Goal: Task Accomplishment & Management: Manage account settings

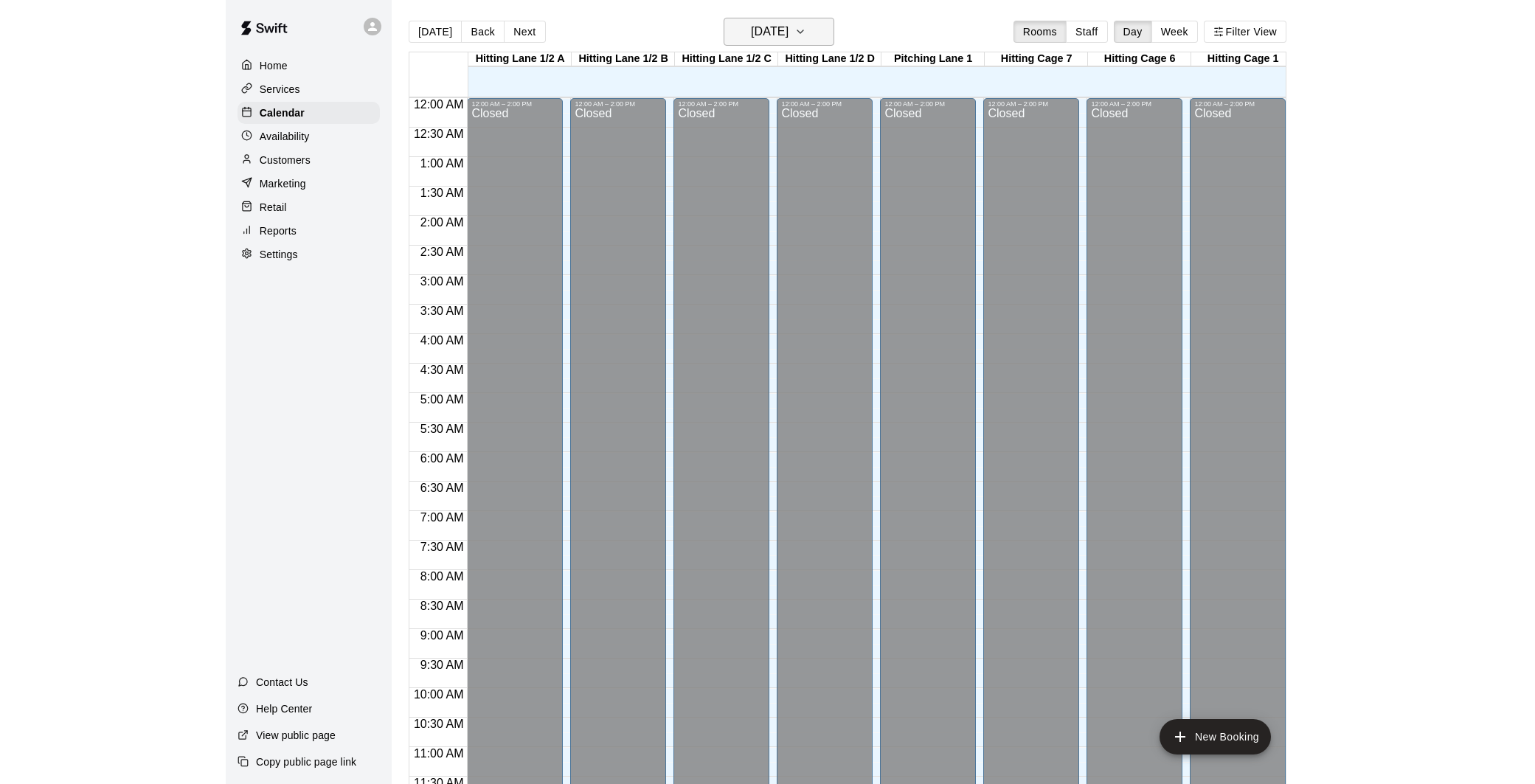
scroll to position [670, 0]
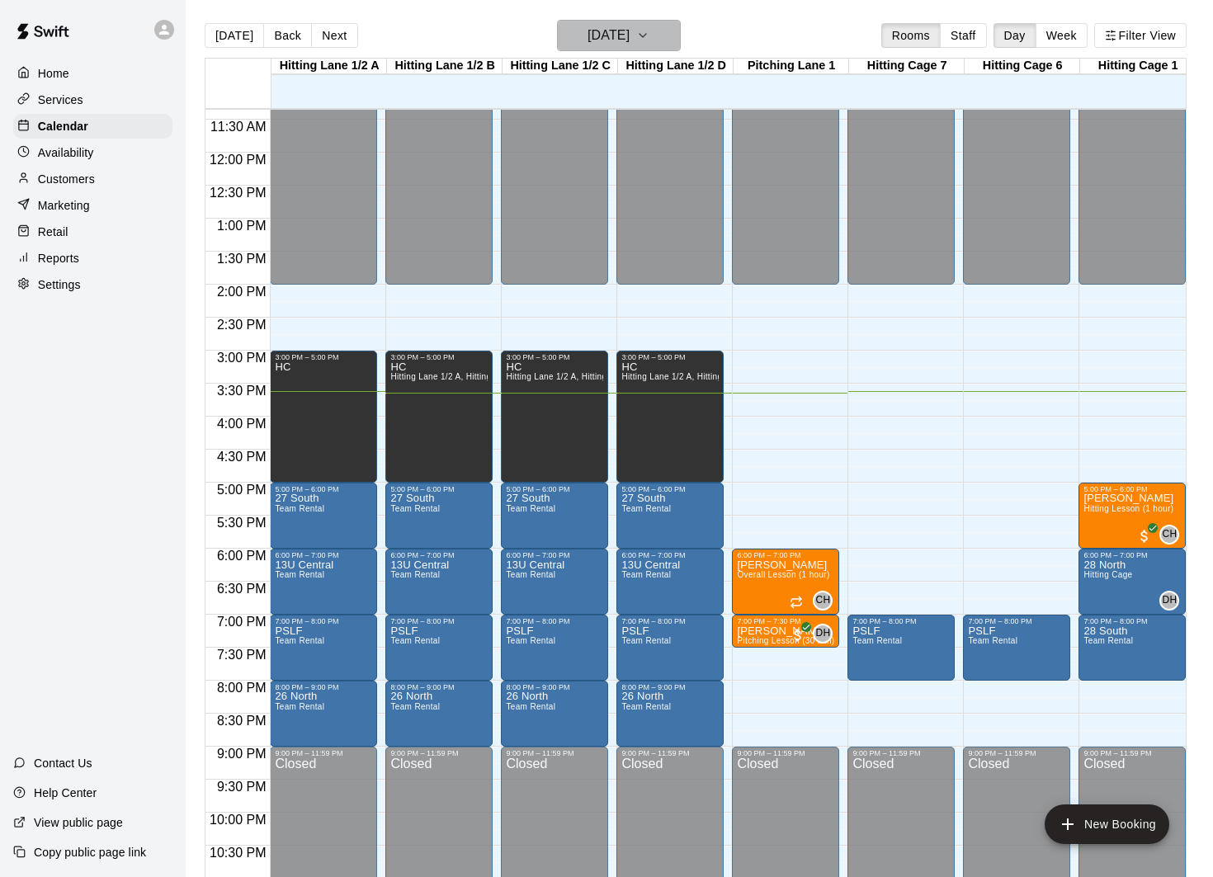
click at [649, 40] on icon "button" at bounding box center [642, 36] width 13 height 20
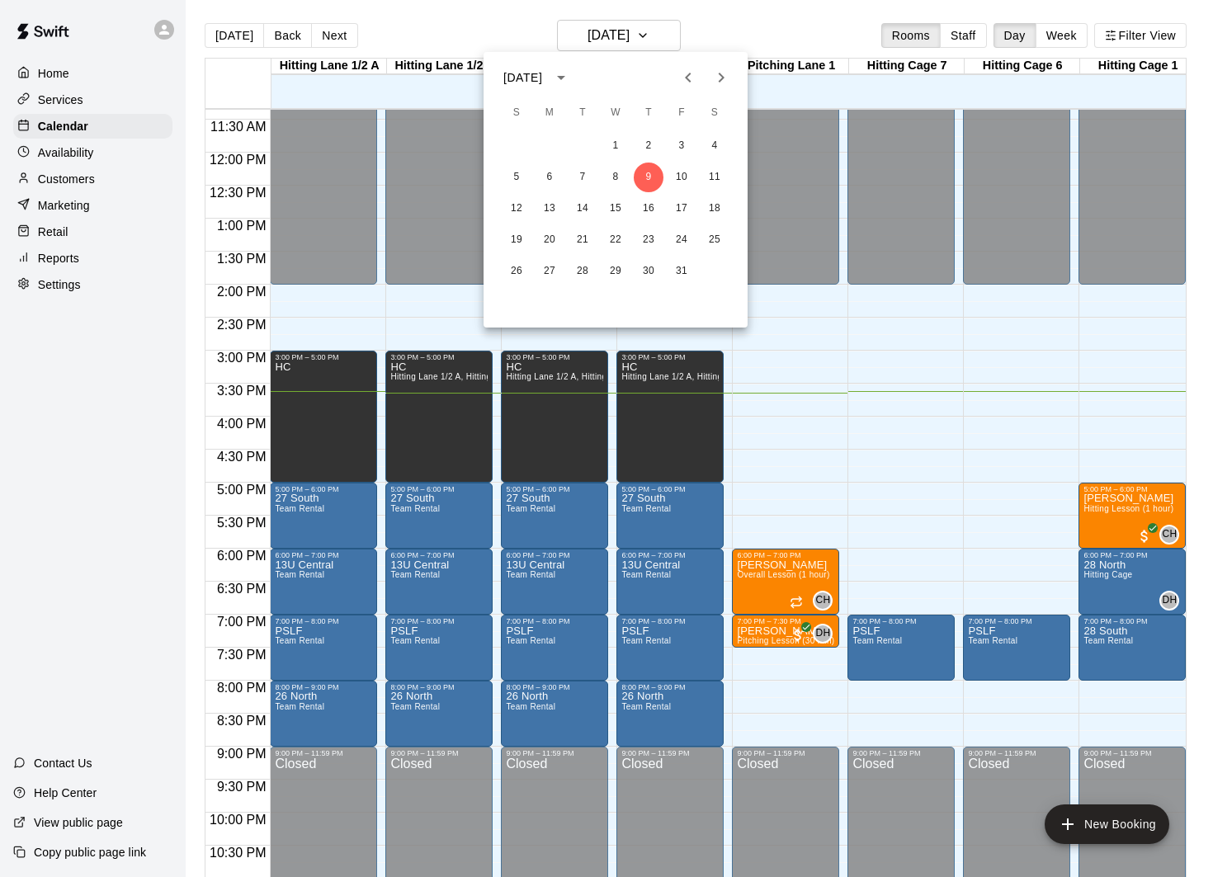
click at [5, 210] on div at bounding box center [606, 438] width 1213 height 877
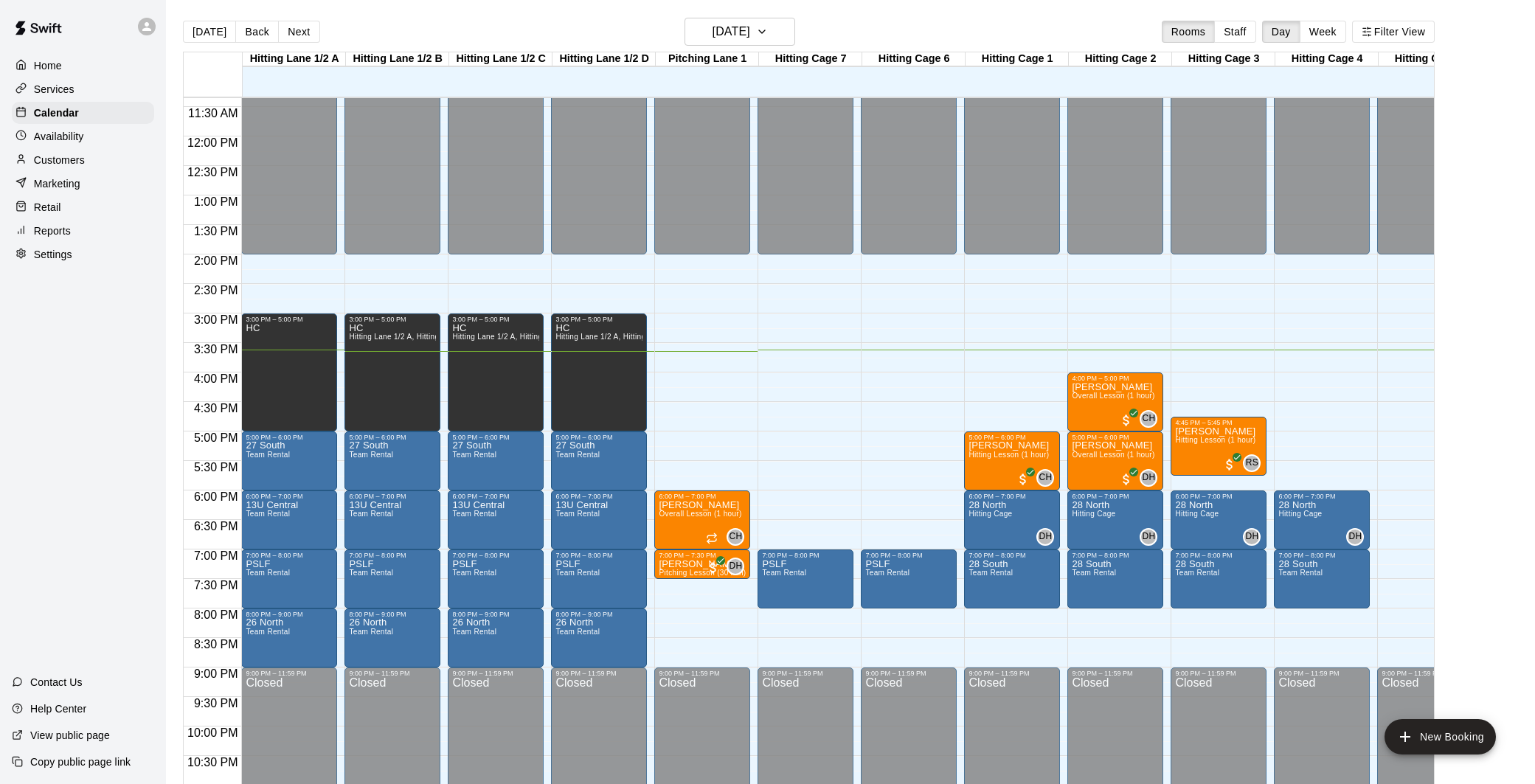
click at [767, 47] on div "[DATE] Back [DATE][DATE] Rooms Staff Day Week Filter View" at bounding box center [809, 35] width 1252 height 34
click at [750, 38] on h6 "[DATE]" at bounding box center [731, 31] width 38 height 21
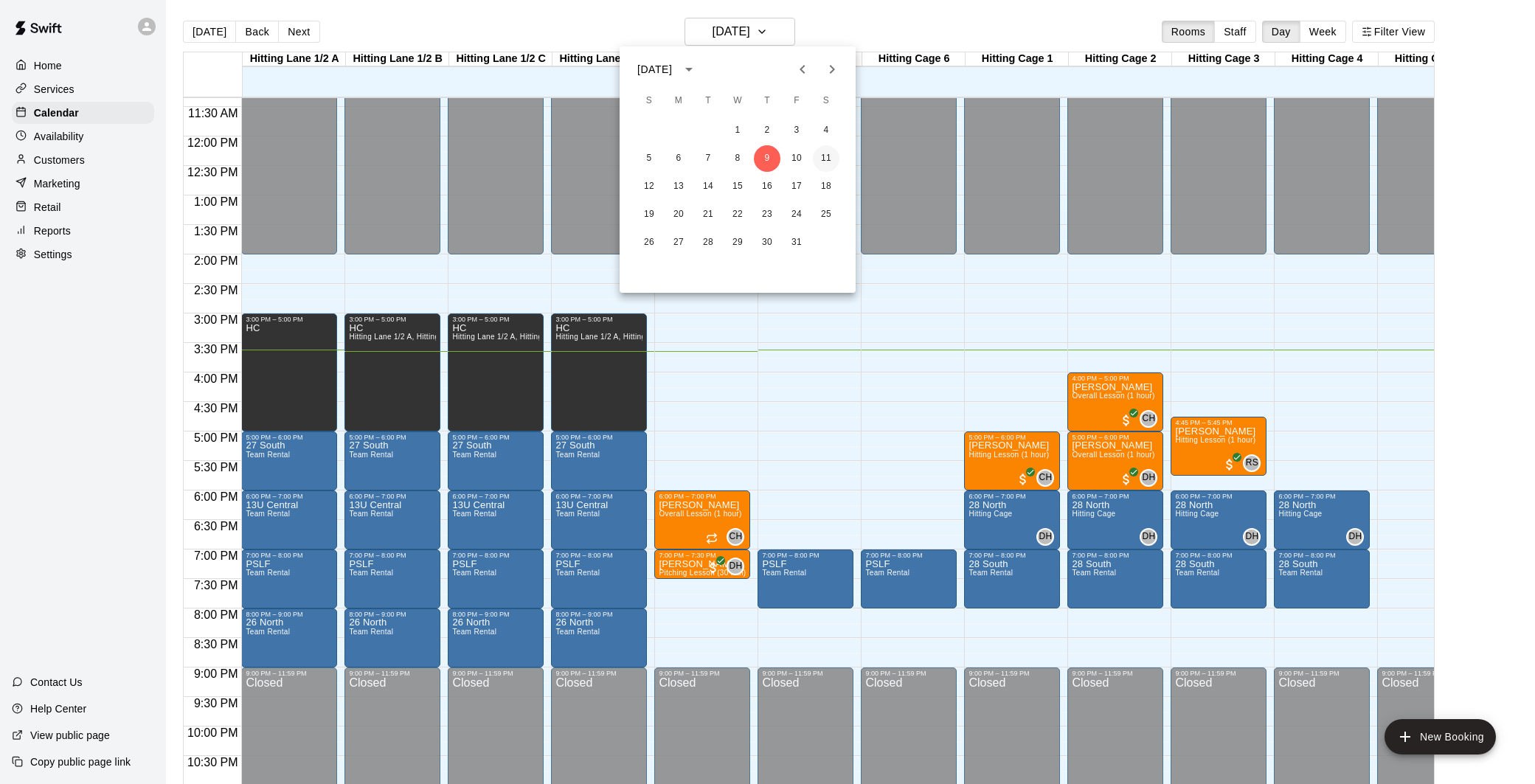
click at [824, 158] on button "11" at bounding box center [826, 159] width 27 height 27
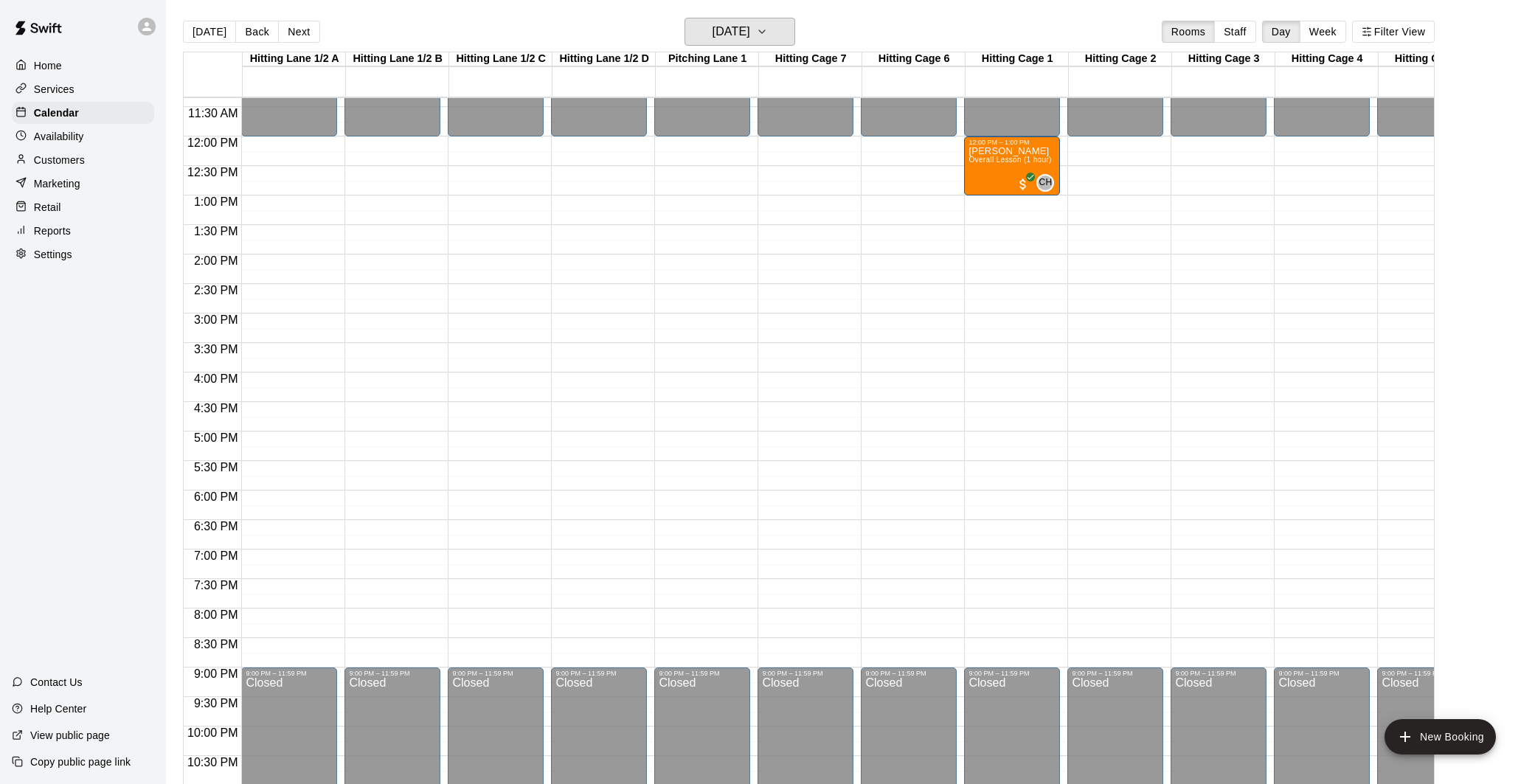
scroll to position [655, 0]
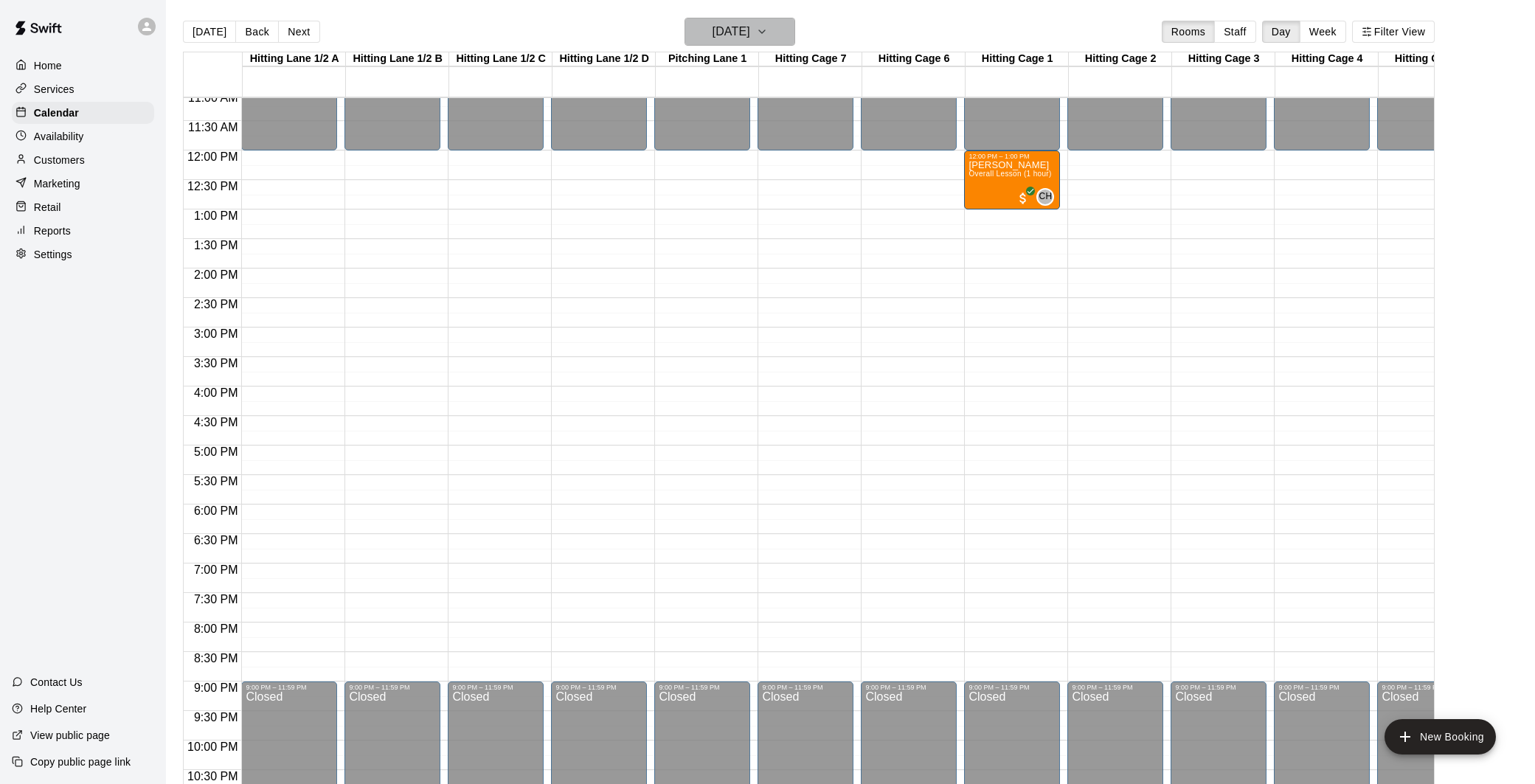
click at [750, 30] on h6 "[DATE]" at bounding box center [731, 31] width 38 height 21
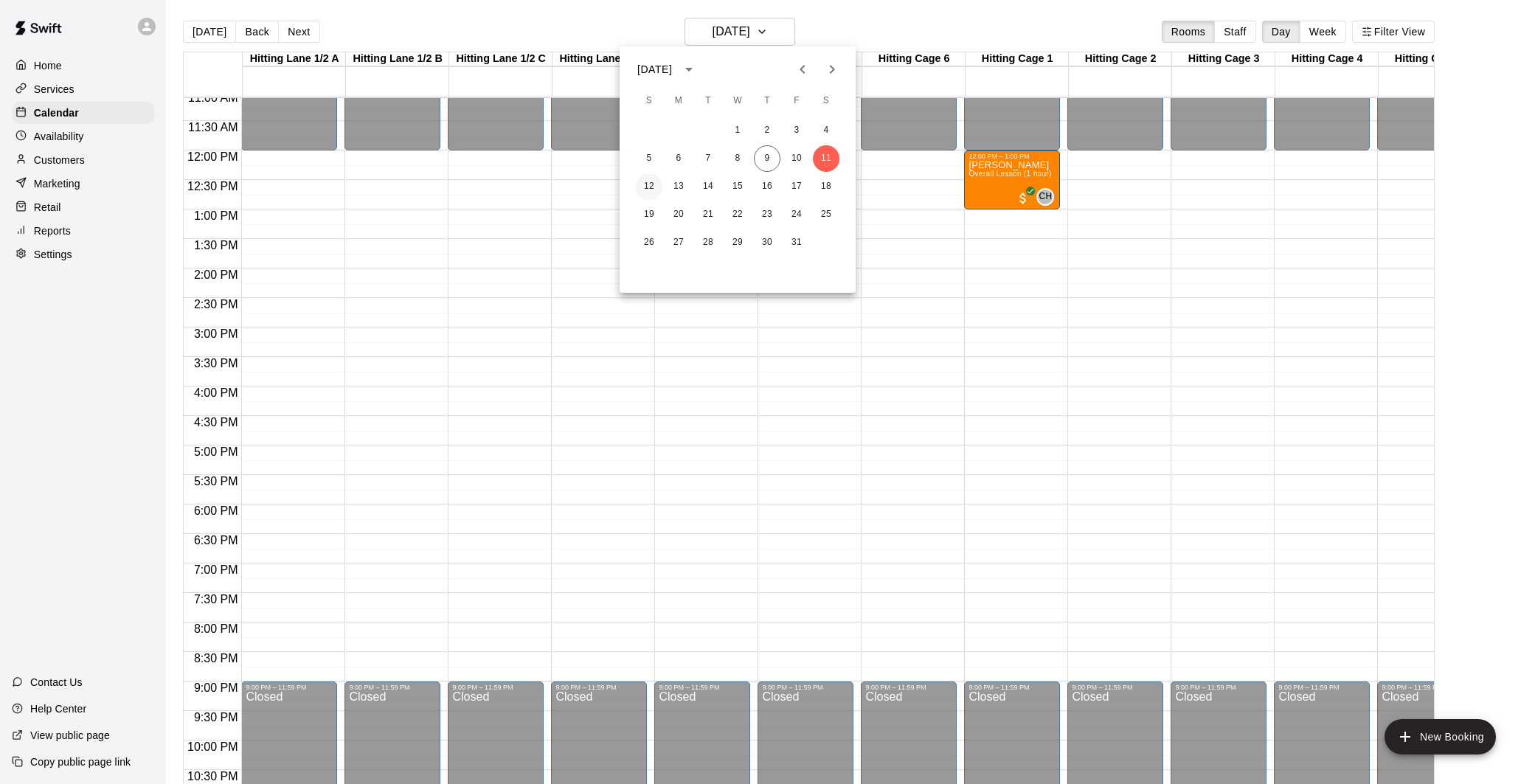
click at [659, 184] on button "12" at bounding box center [649, 187] width 27 height 27
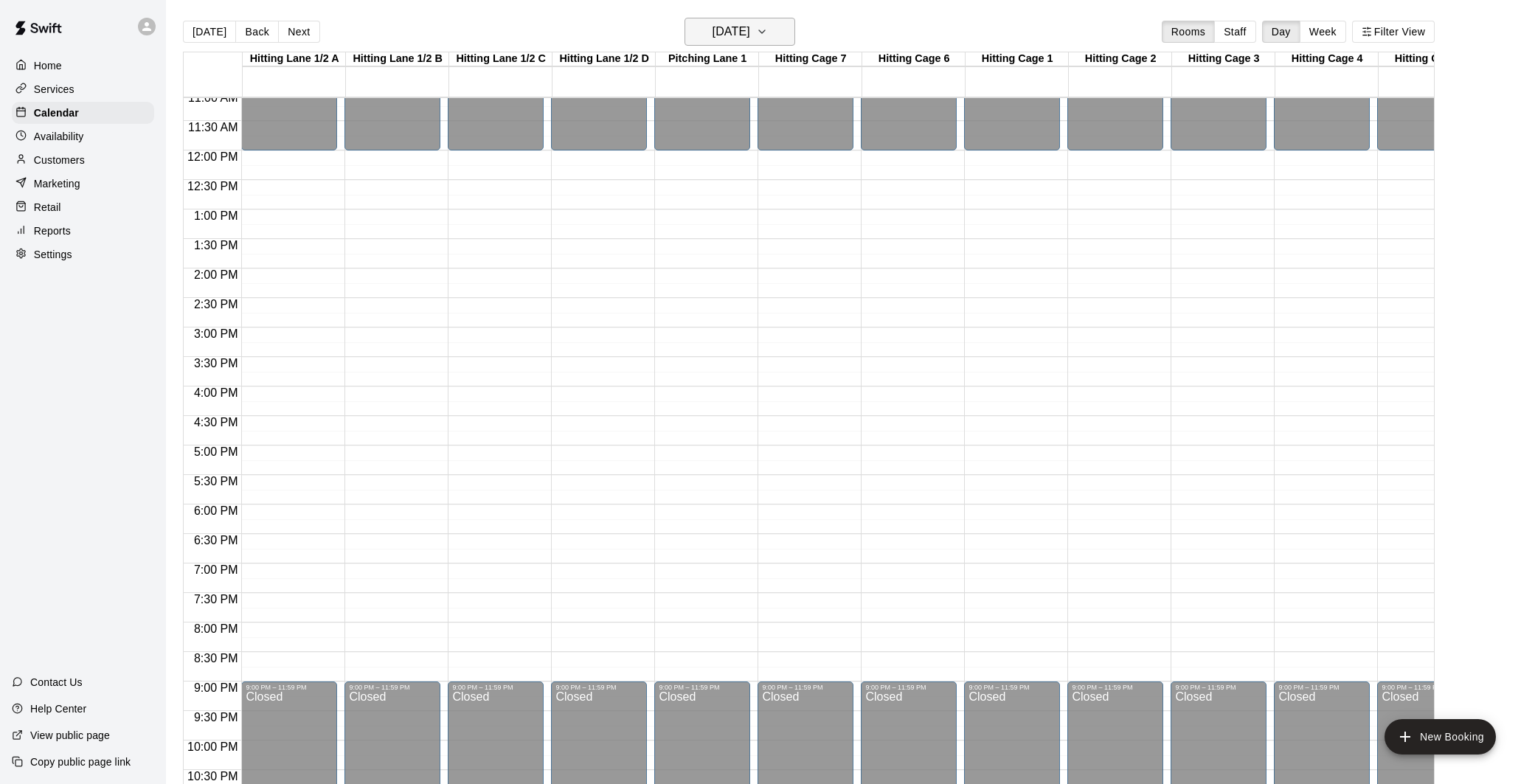
click at [745, 23] on h6 "[DATE]" at bounding box center [731, 31] width 38 height 21
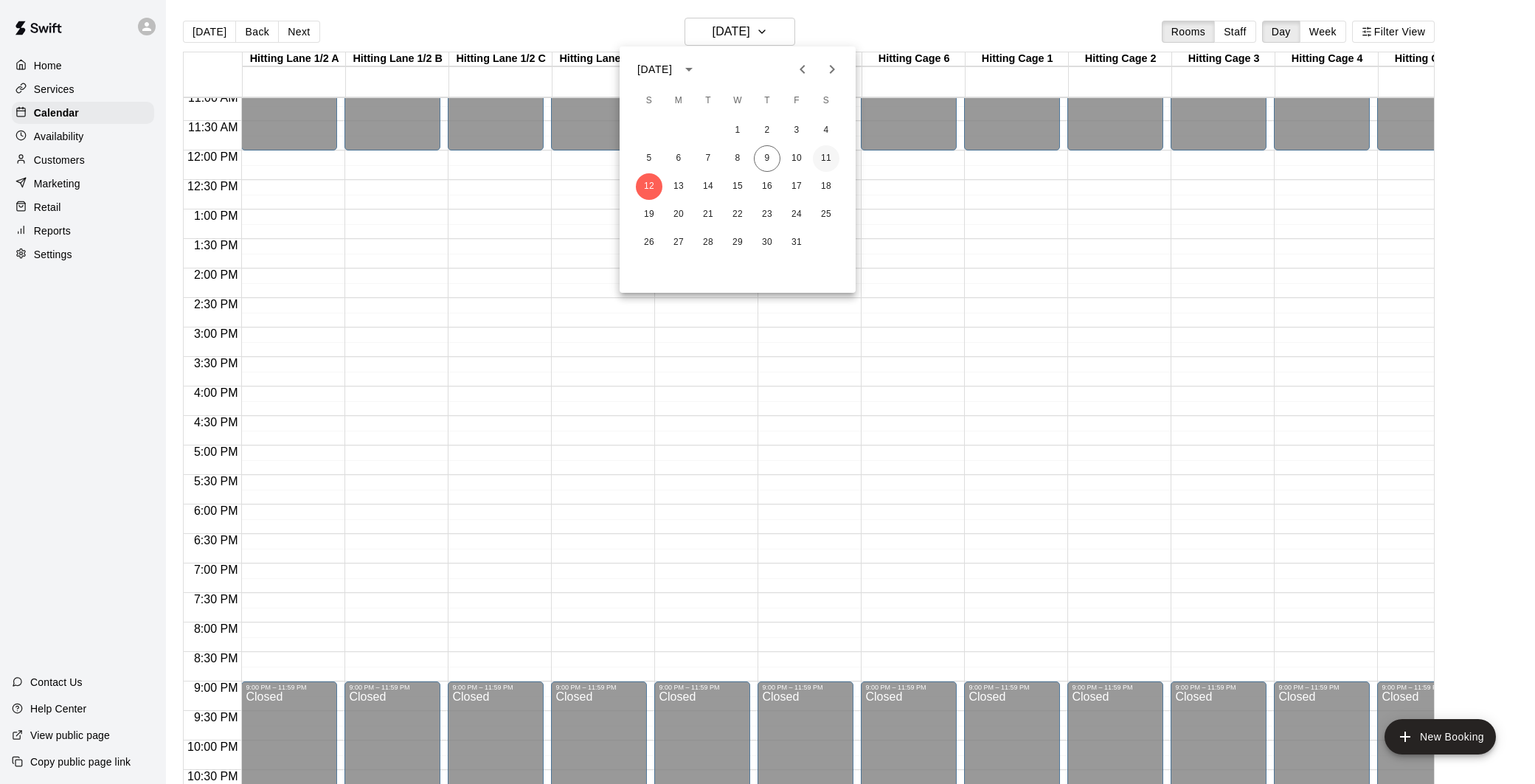
click at [822, 155] on button "11" at bounding box center [826, 159] width 27 height 27
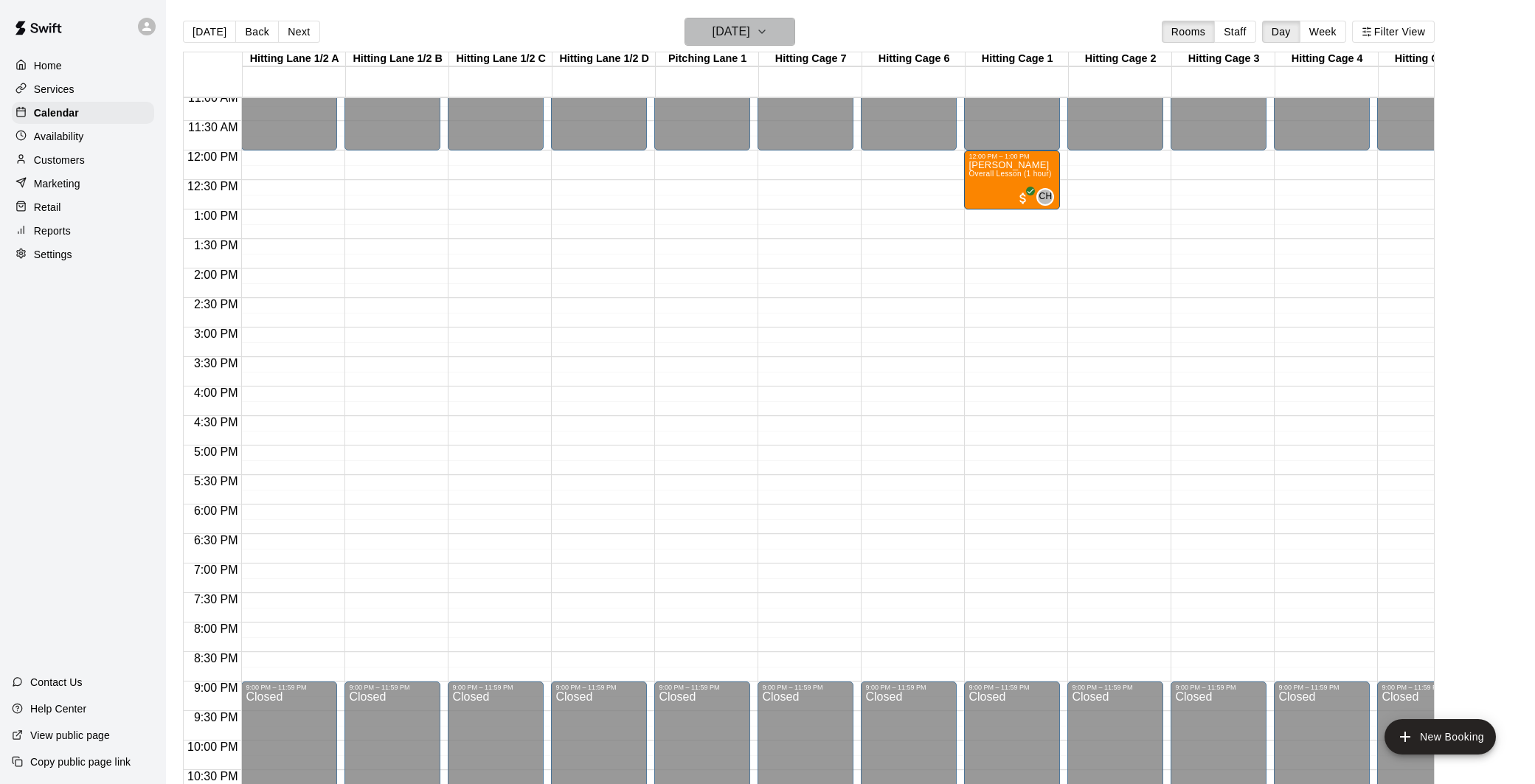
click at [738, 33] on h6 "[DATE]" at bounding box center [731, 31] width 38 height 21
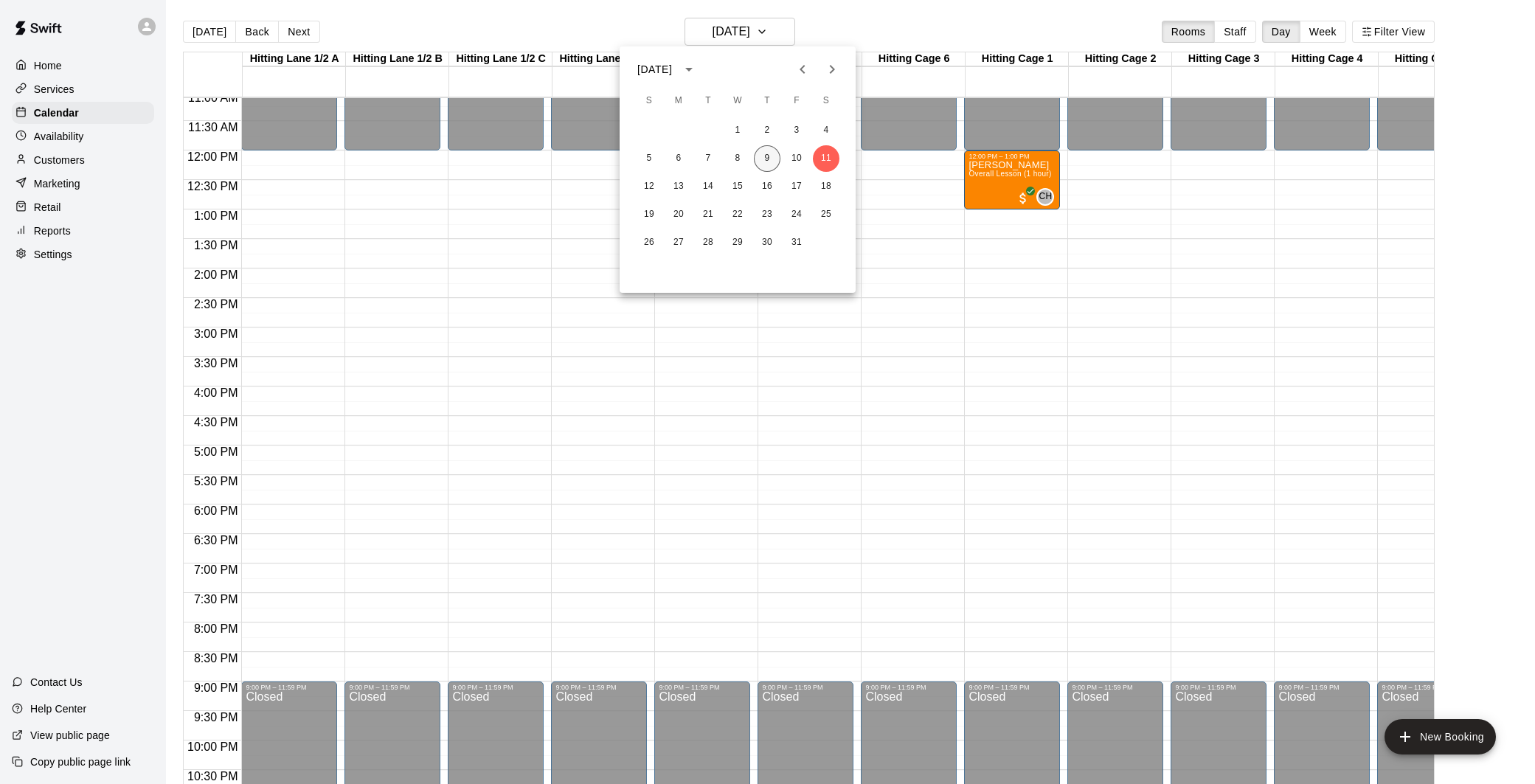
click at [760, 162] on button "9" at bounding box center [767, 159] width 27 height 27
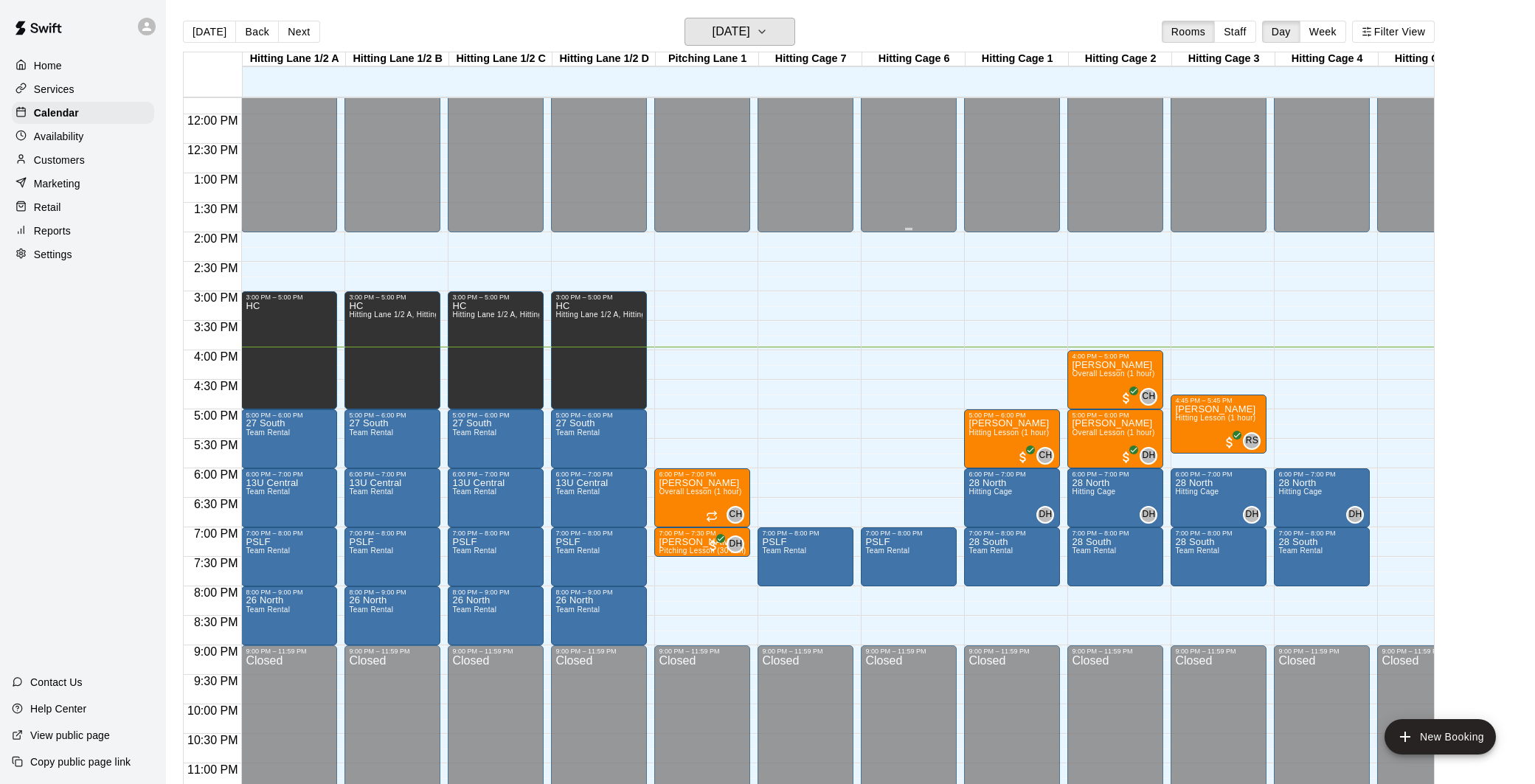
scroll to position [695, 0]
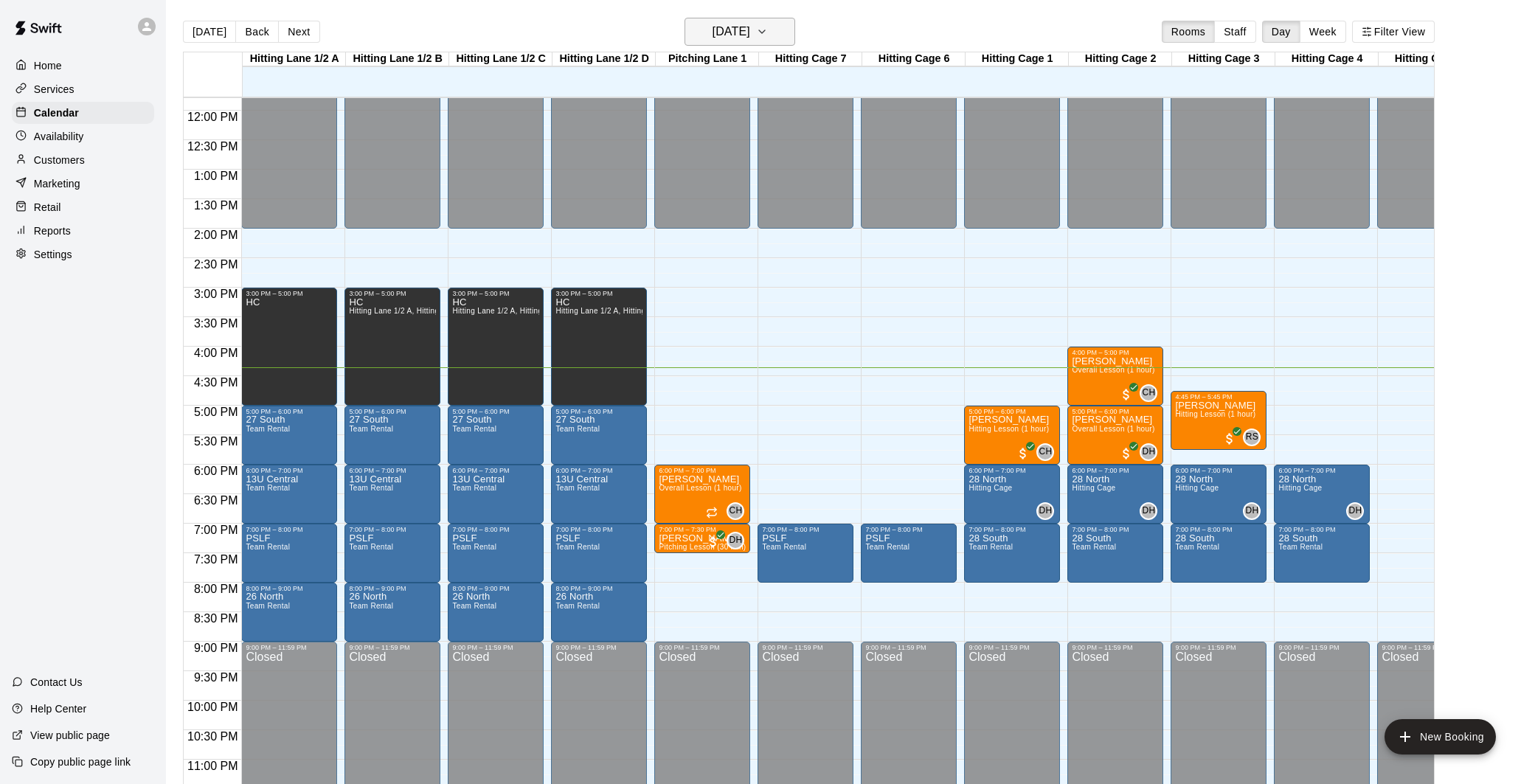
click at [721, 31] on h6 "[DATE]" at bounding box center [731, 31] width 38 height 21
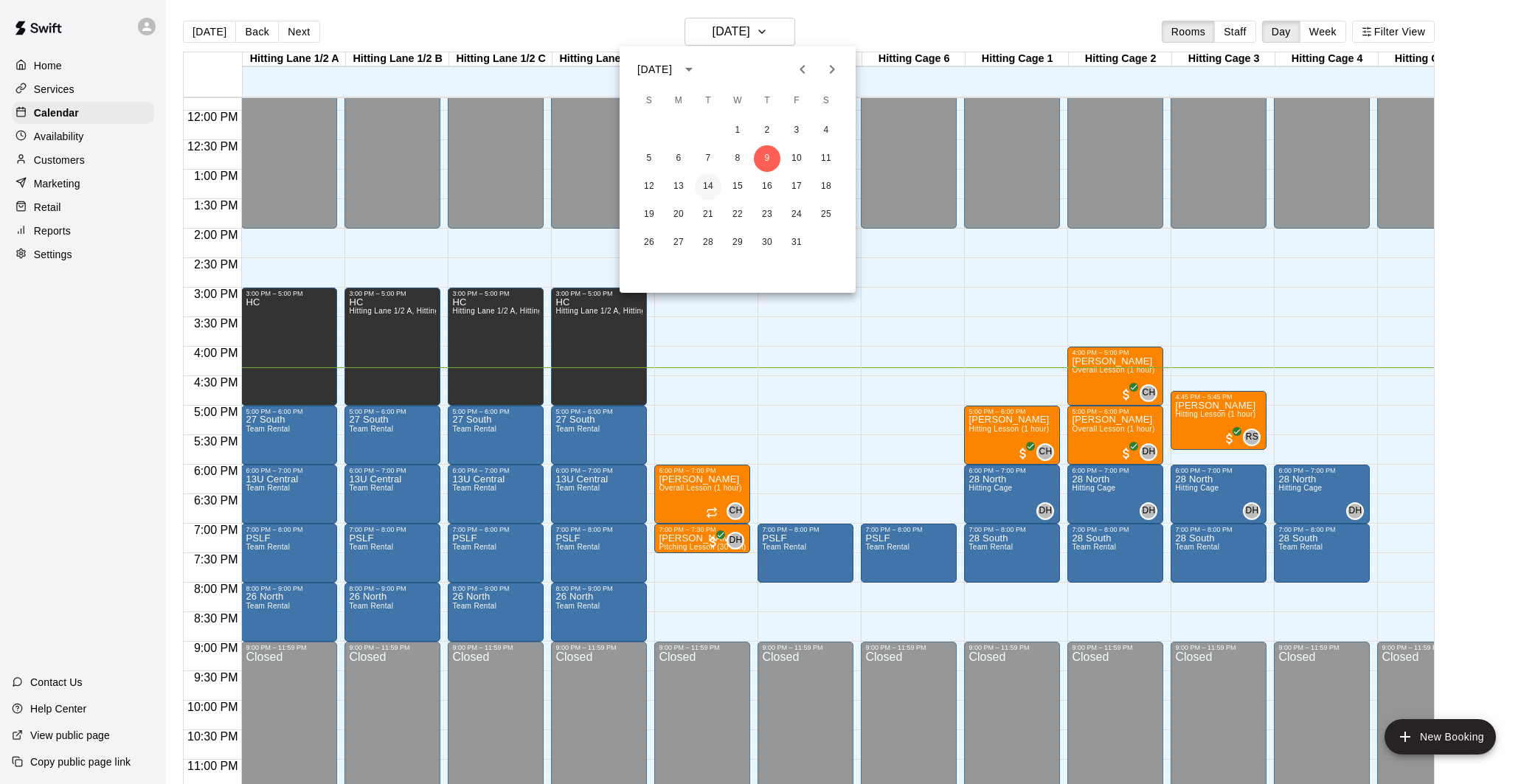
click at [703, 187] on button "14" at bounding box center [708, 187] width 27 height 27
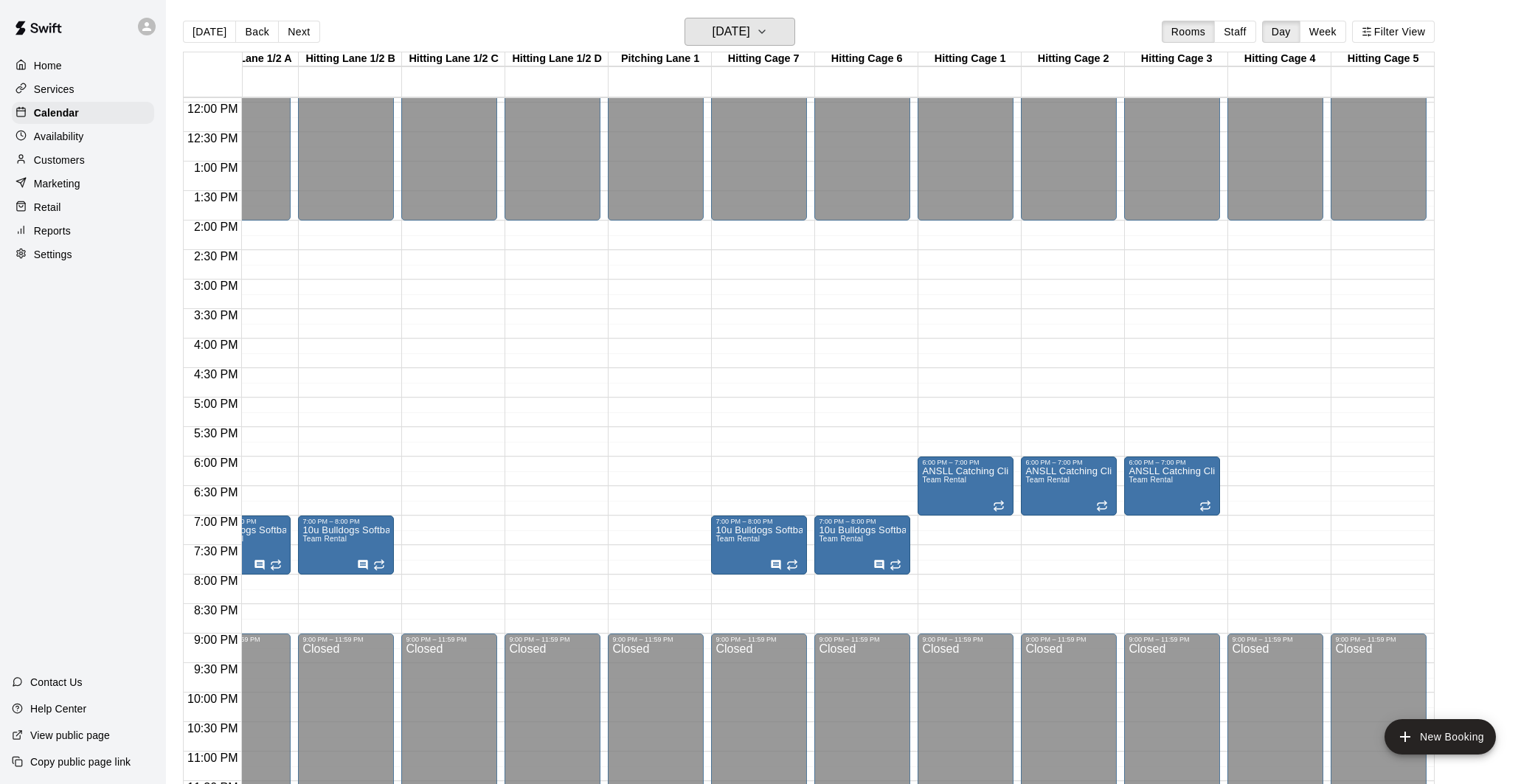
scroll to position [714, 47]
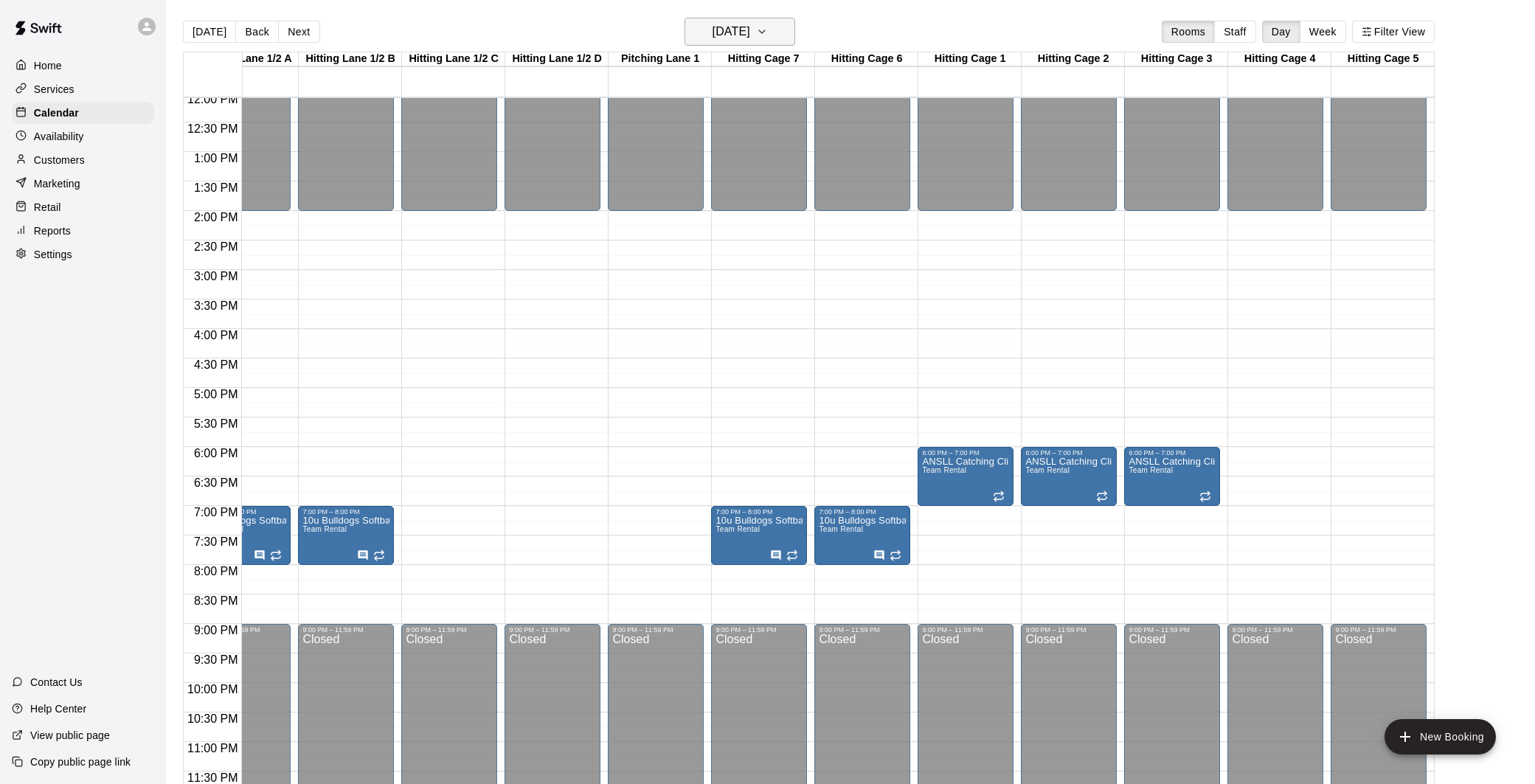
click at [728, 31] on h6 "[DATE]" at bounding box center [731, 31] width 38 height 21
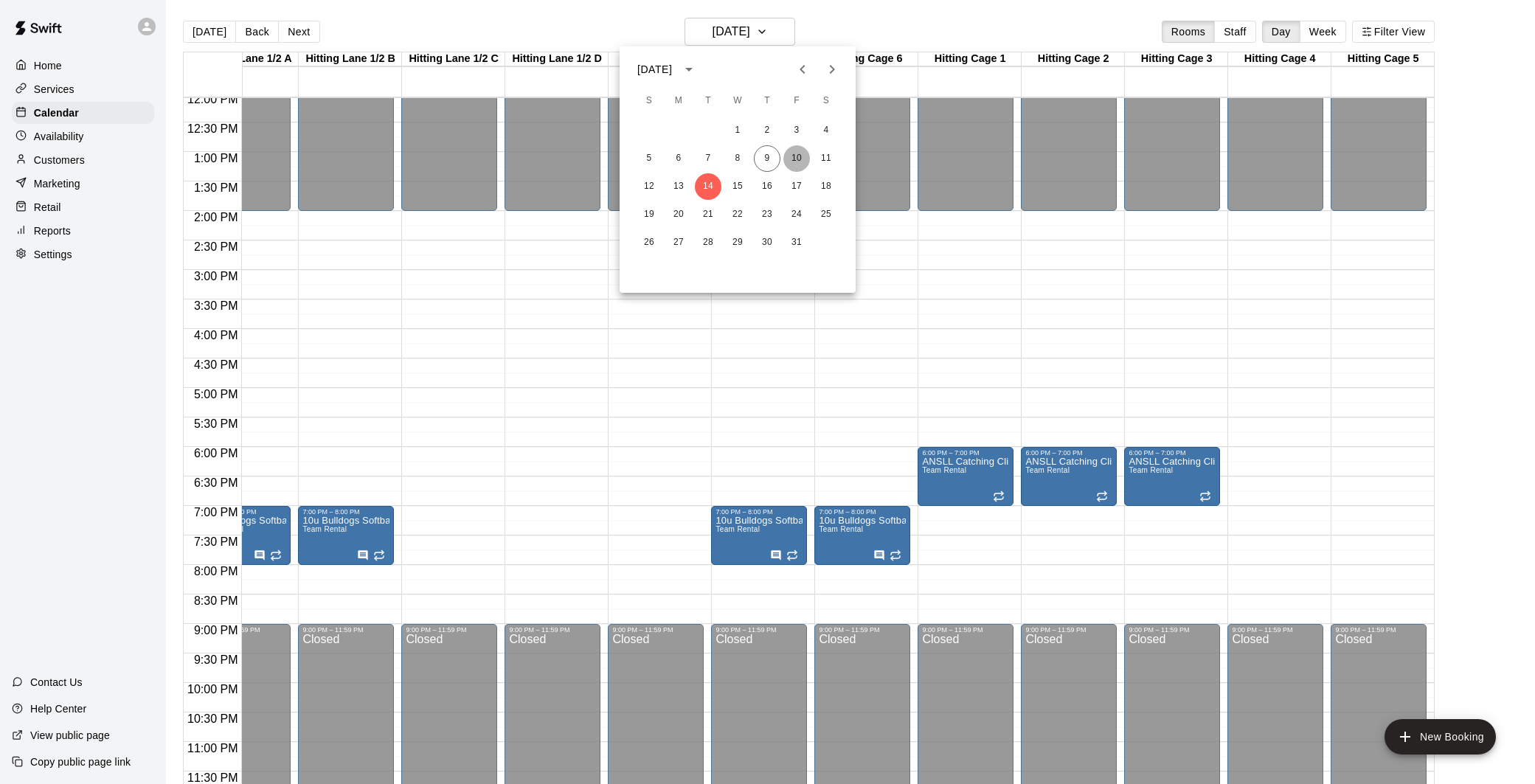
click at [796, 159] on button "10" at bounding box center [797, 159] width 27 height 27
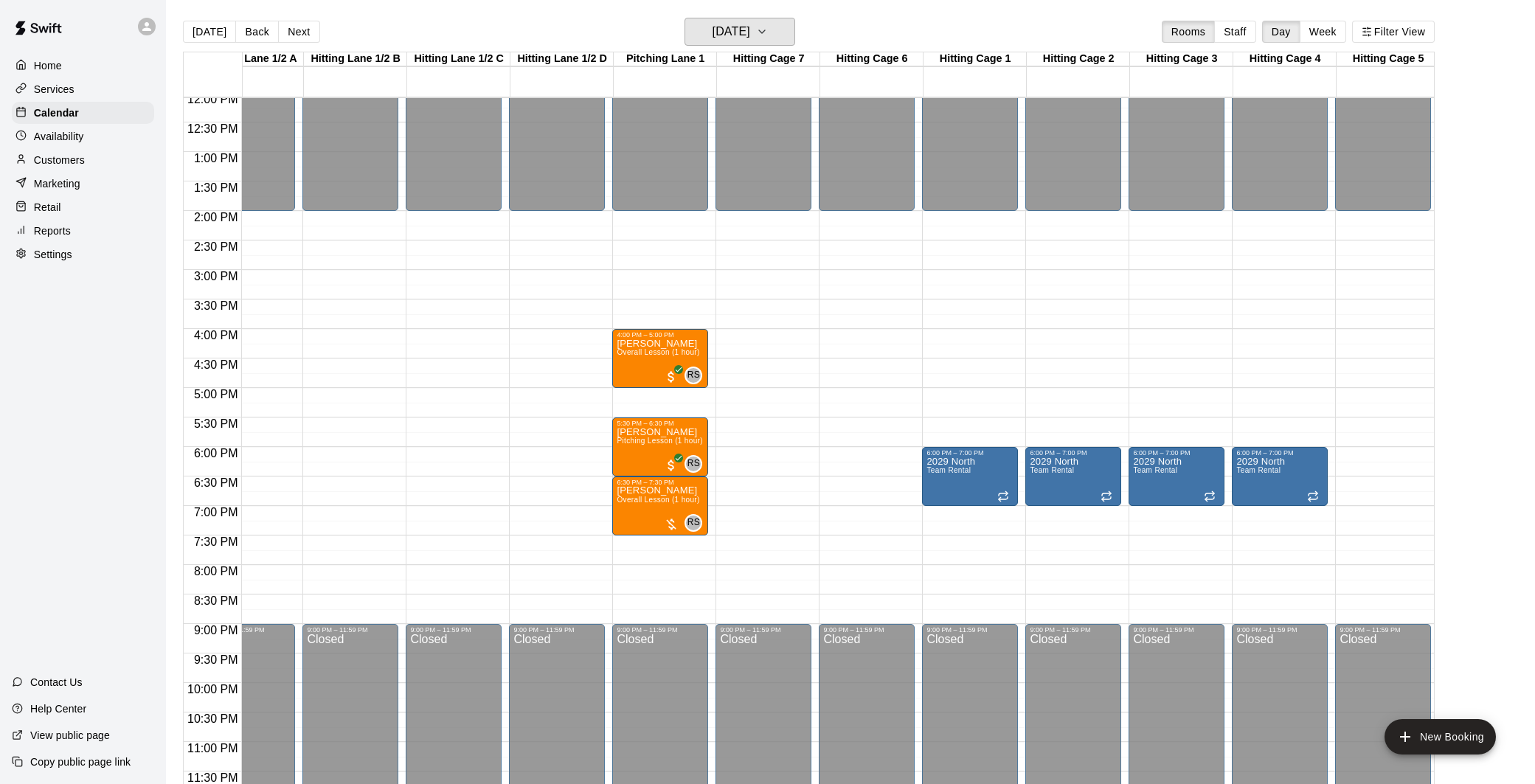
scroll to position [0, 0]
